Goal: Task Accomplishment & Management: Manage account settings

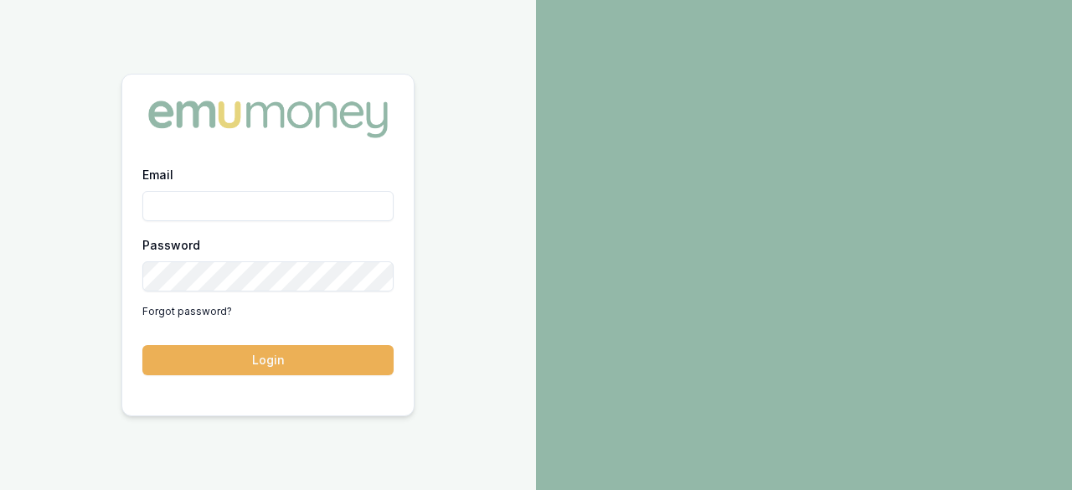
click at [154, 227] on div "Email Password Forgot password?" at bounding box center [267, 244] width 251 height 161
click at [170, 203] on input "Email" at bounding box center [267, 206] width 251 height 30
type input "[EMAIL_ADDRESS][DOMAIN_NAME]"
click at [289, 342] on form "Email [EMAIL_ADDRESS][DOMAIN_NAME] Password Forgot password? Login" at bounding box center [267, 269] width 251 height 211
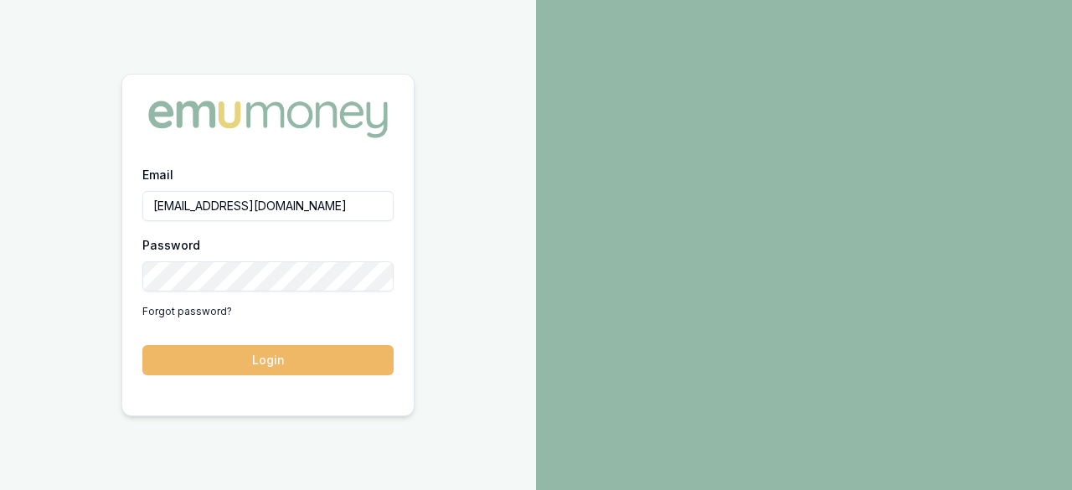
click at [285, 353] on button "Login" at bounding box center [267, 360] width 251 height 30
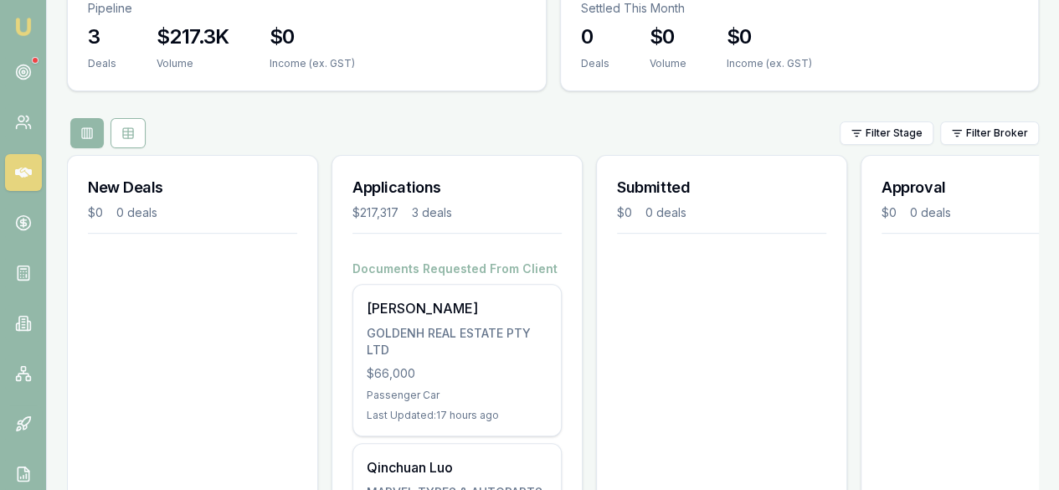
scroll to position [335, 0]
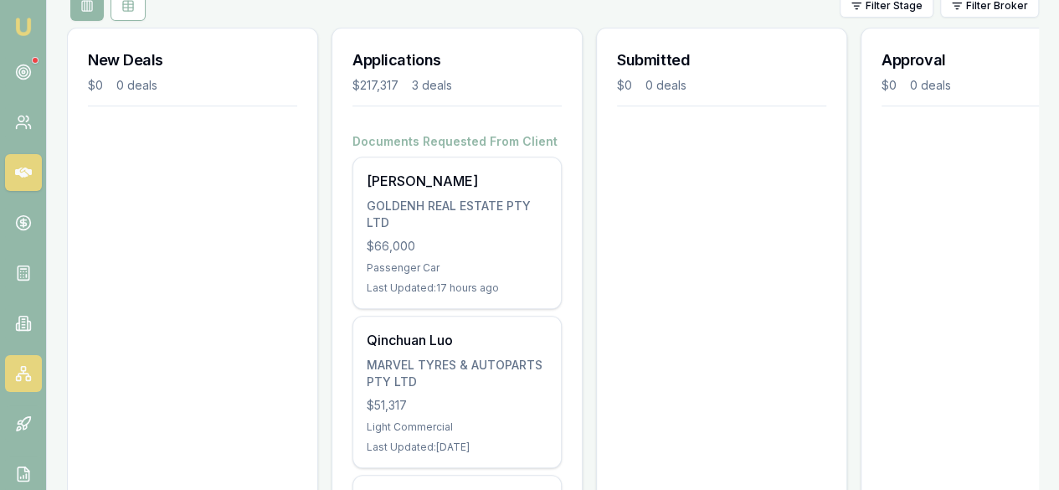
click at [23, 383] on link at bounding box center [23, 373] width 37 height 37
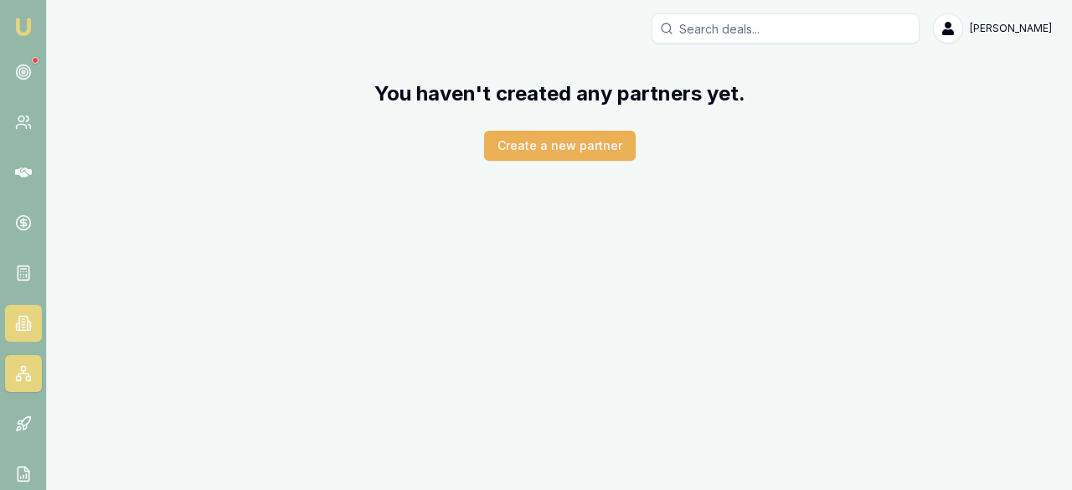
click at [17, 323] on icon at bounding box center [17, 326] width 3 height 7
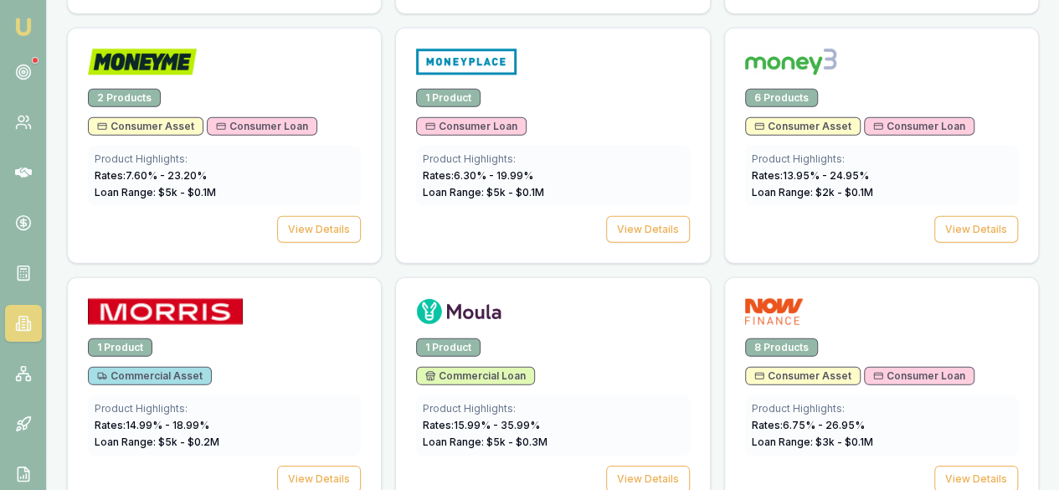
scroll to position [2203, 0]
